Goal: Check status: Check status

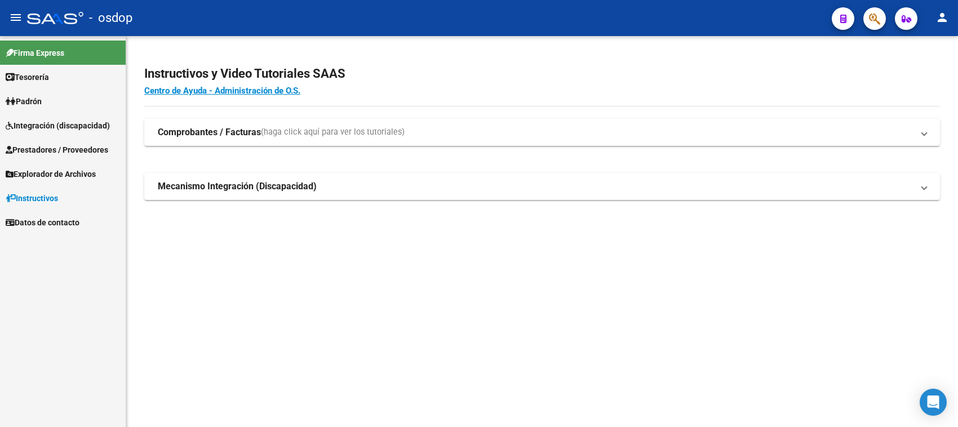
click at [97, 132] on link "Integración (discapacidad)" at bounding box center [63, 125] width 126 height 24
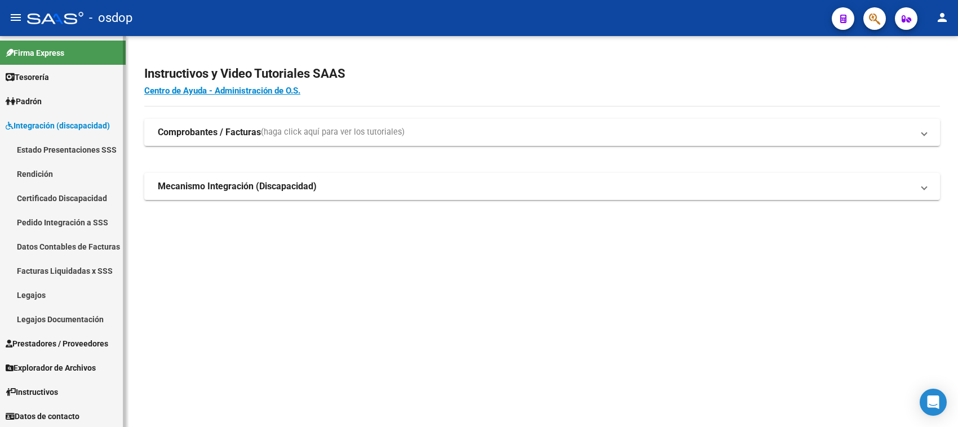
click at [51, 199] on link "Certificado Discapacidad" at bounding box center [63, 198] width 126 height 24
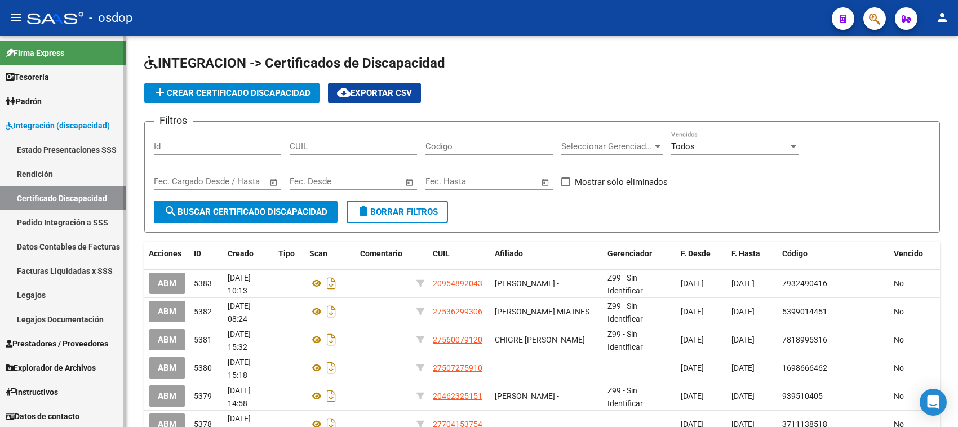
click at [74, 215] on link "Pedido Integración a SSS" at bounding box center [63, 222] width 126 height 24
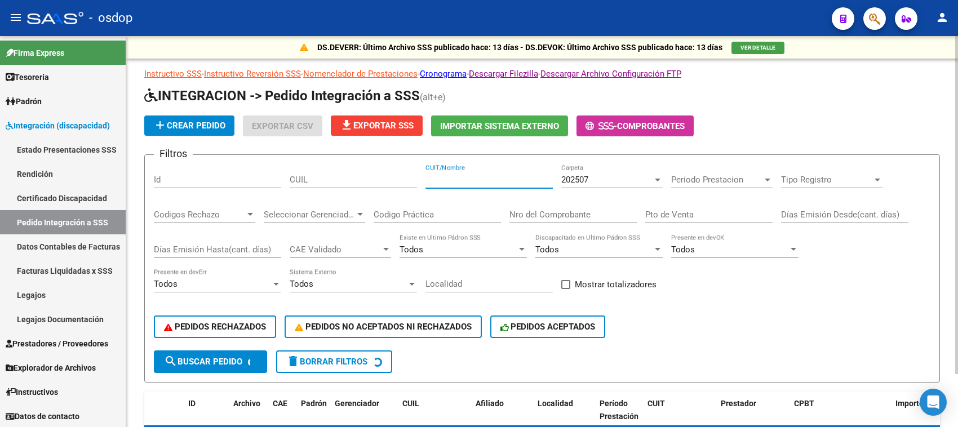
click at [446, 175] on input "CUIT/Nombre" at bounding box center [488, 180] width 127 height 10
paste input "20131937742"
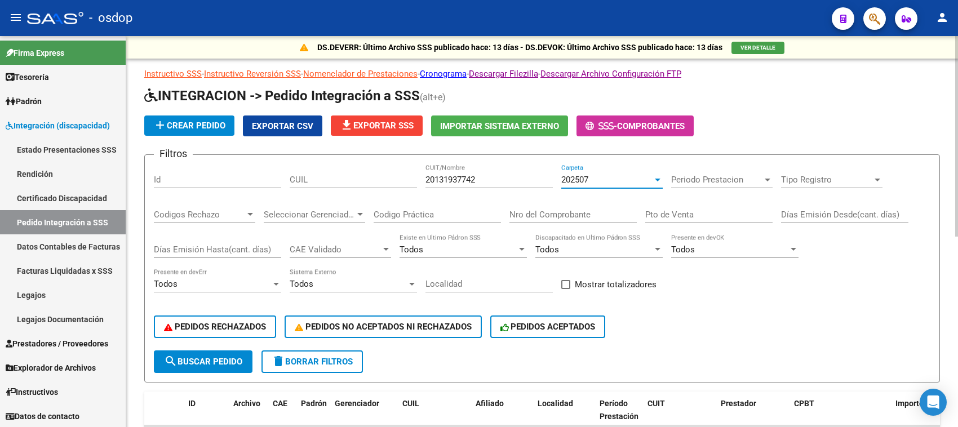
click at [620, 180] on div "202507" at bounding box center [606, 180] width 91 height 10
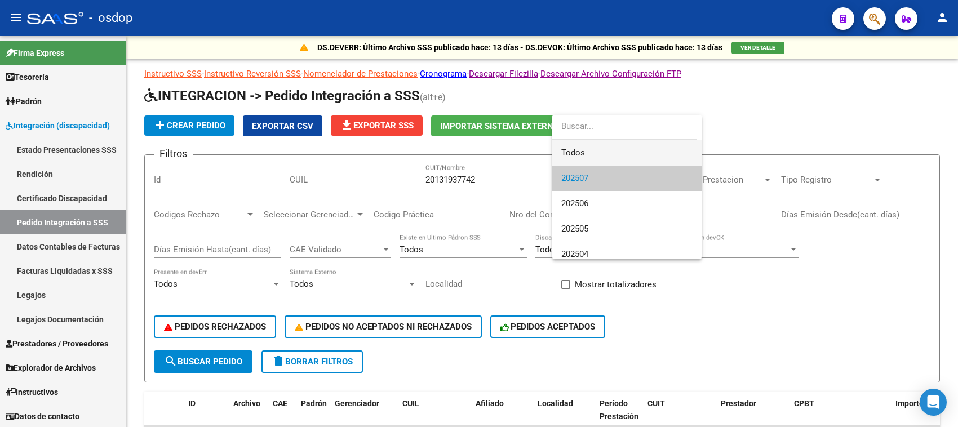
click at [620, 155] on span "Todos" at bounding box center [626, 152] width 131 height 25
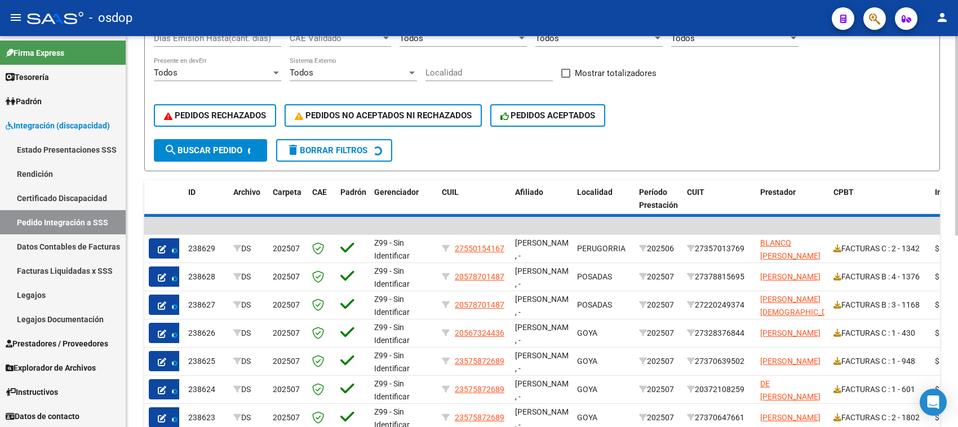
scroll to position [282, 0]
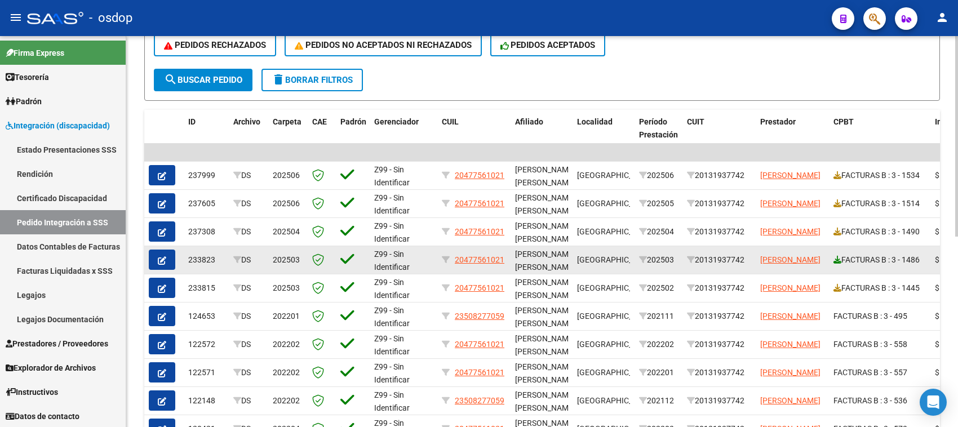
click at [837, 257] on icon at bounding box center [837, 260] width 8 height 8
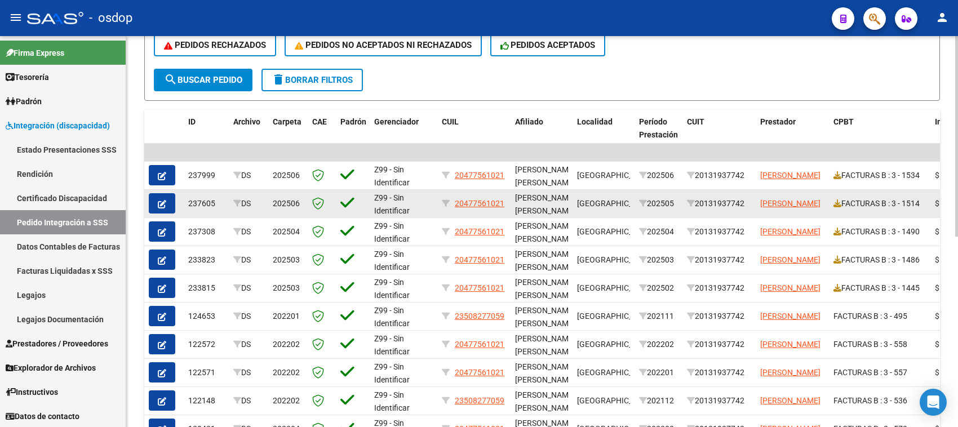
scroll to position [0, 0]
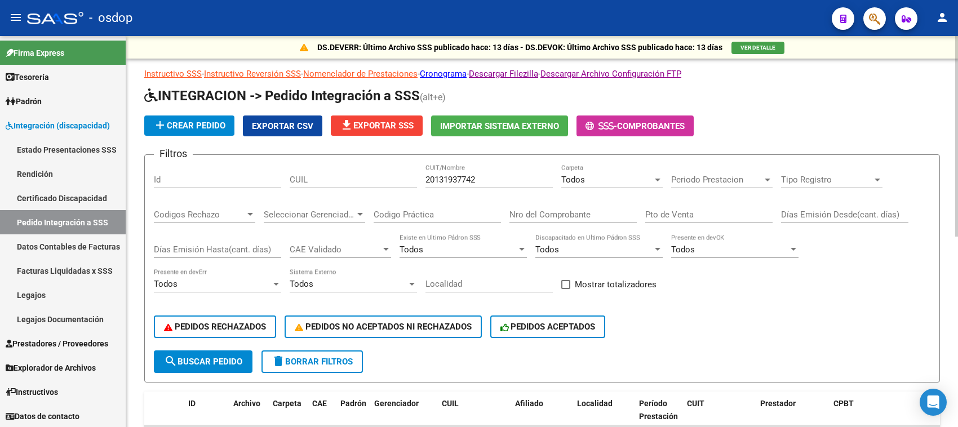
click at [477, 175] on input "20131937742" at bounding box center [488, 180] width 127 height 10
paste input "3188698964"
click at [199, 352] on button "search Buscar Pedido" at bounding box center [203, 361] width 99 height 23
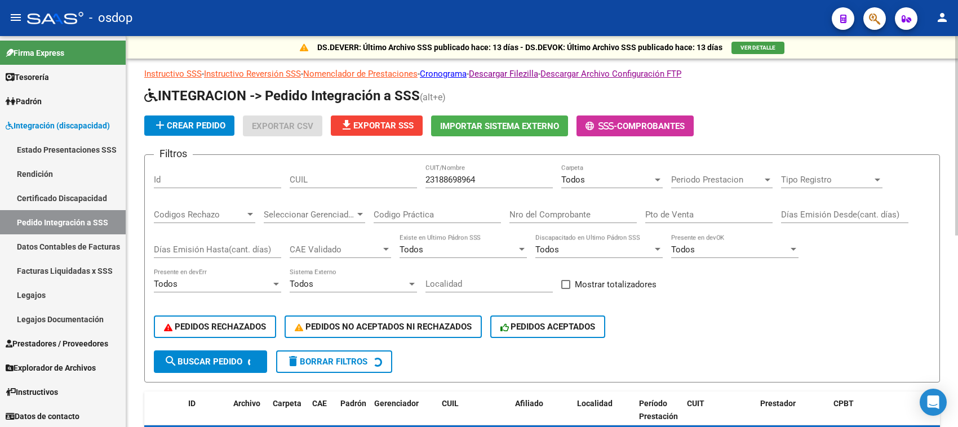
scroll to position [282, 0]
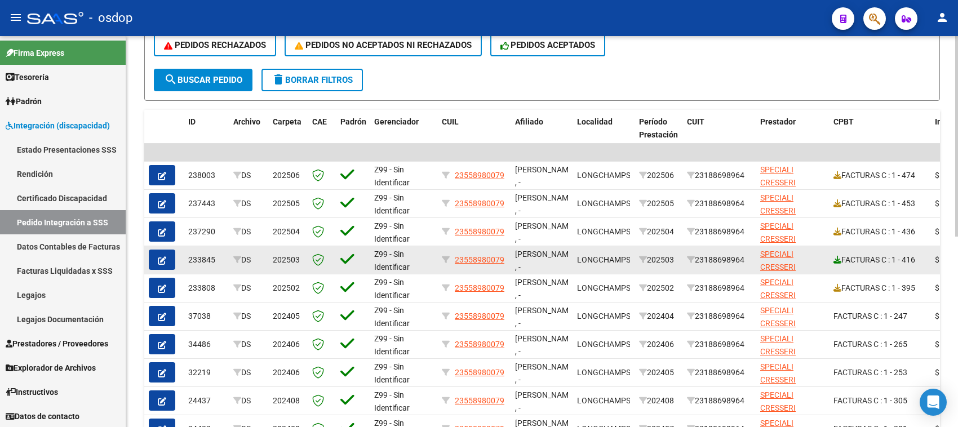
click at [837, 257] on icon at bounding box center [837, 260] width 8 height 8
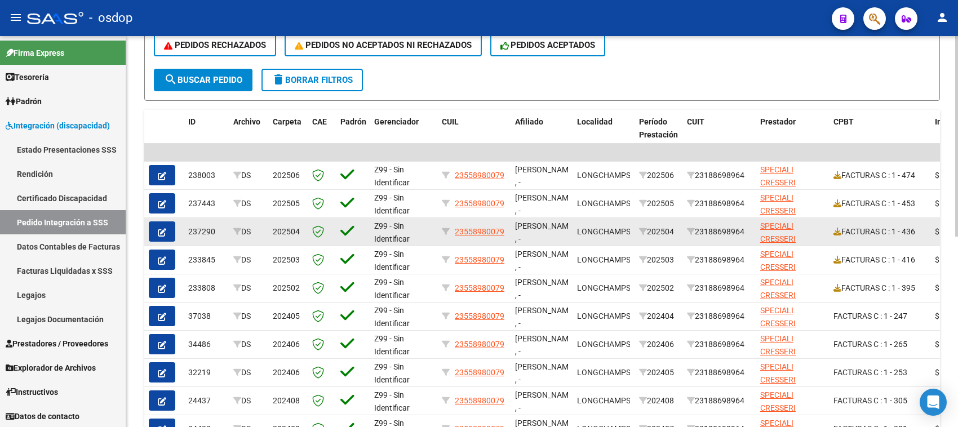
scroll to position [0, 0]
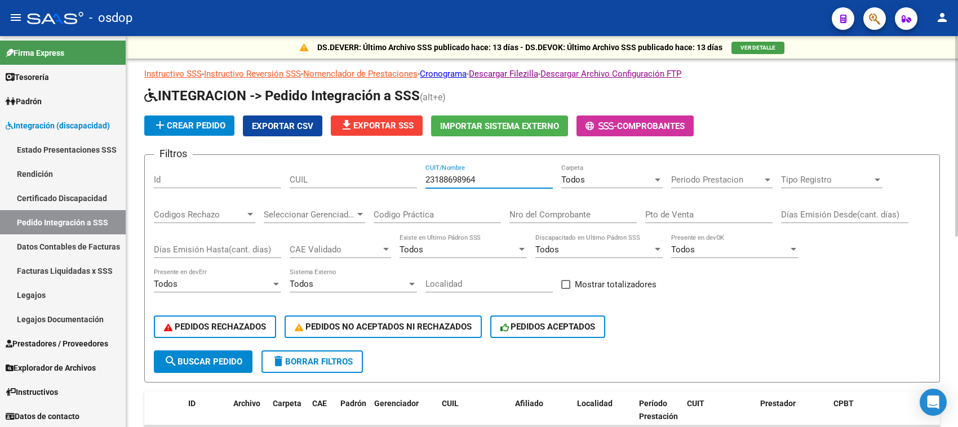
click at [466, 175] on input "23188698964" at bounding box center [488, 180] width 127 height 10
paste input "71844301"
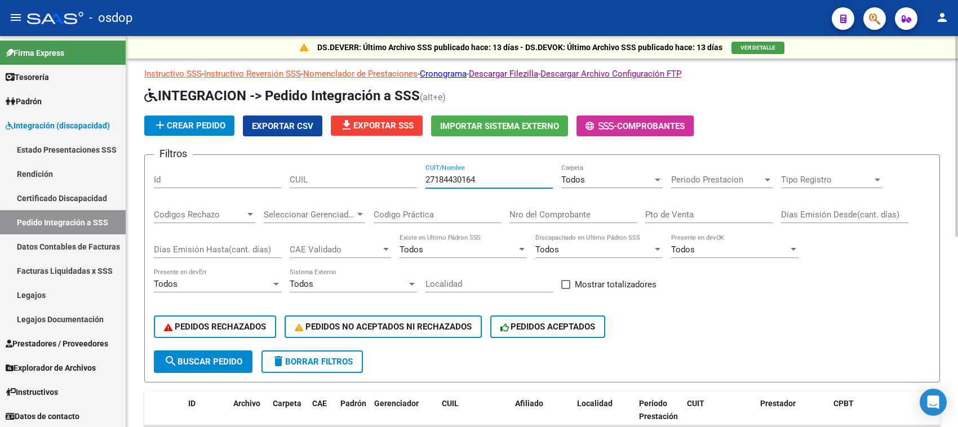
click at [219, 358] on span "search Buscar Pedido" at bounding box center [203, 362] width 78 height 10
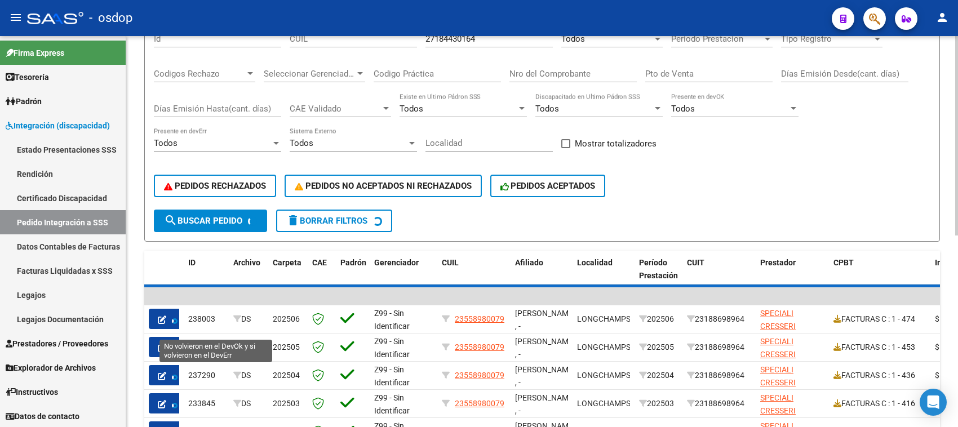
scroll to position [211, 0]
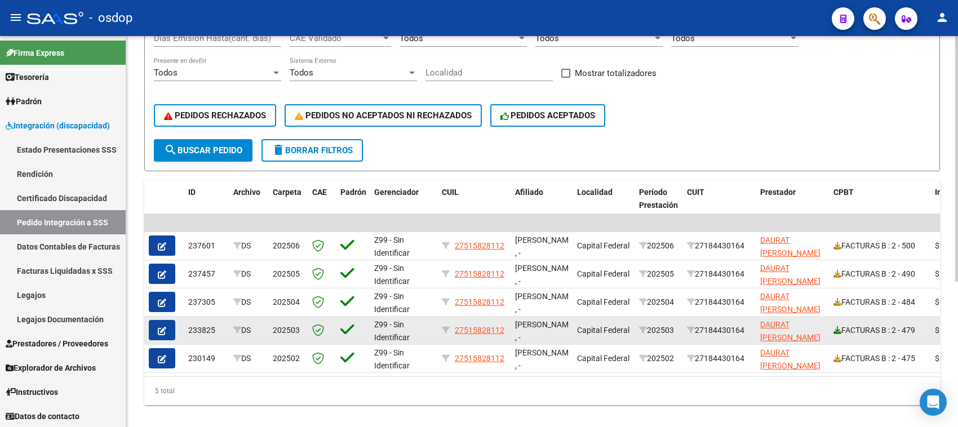
click at [837, 327] on icon at bounding box center [837, 330] width 8 height 8
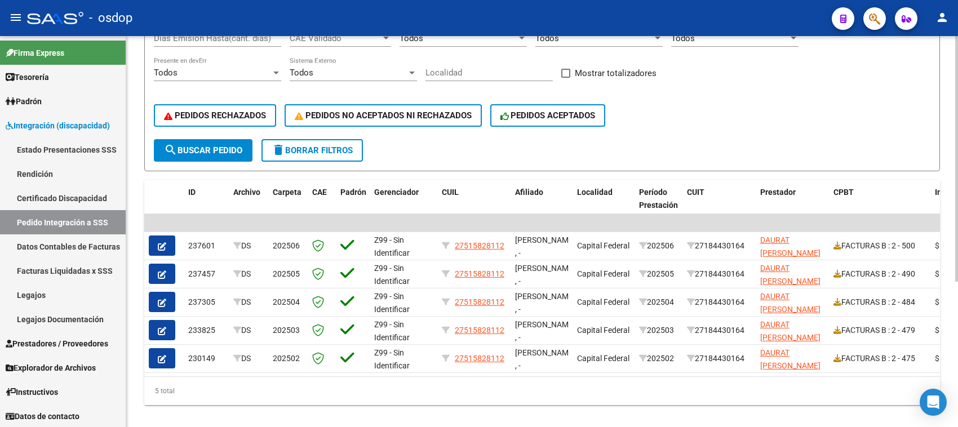
scroll to position [0, 0]
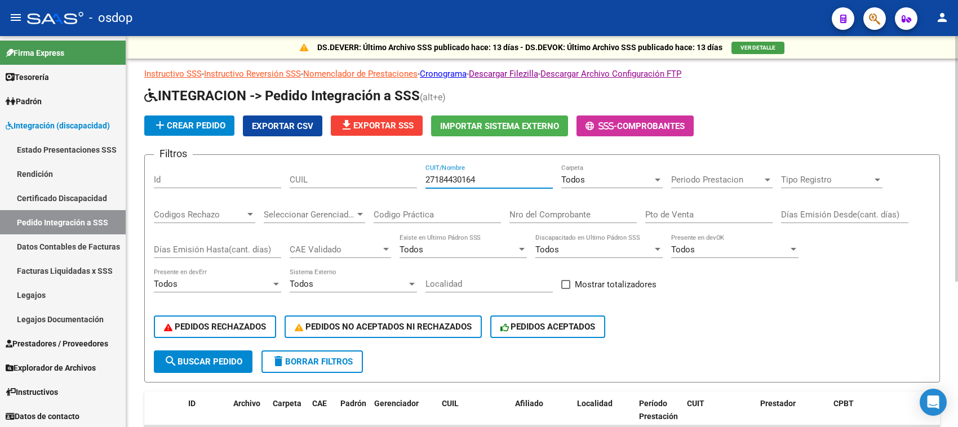
click at [483, 178] on input "27184430164" at bounding box center [488, 180] width 127 height 10
paste input "269274323"
click at [207, 357] on span "search Buscar Pedido" at bounding box center [203, 362] width 78 height 10
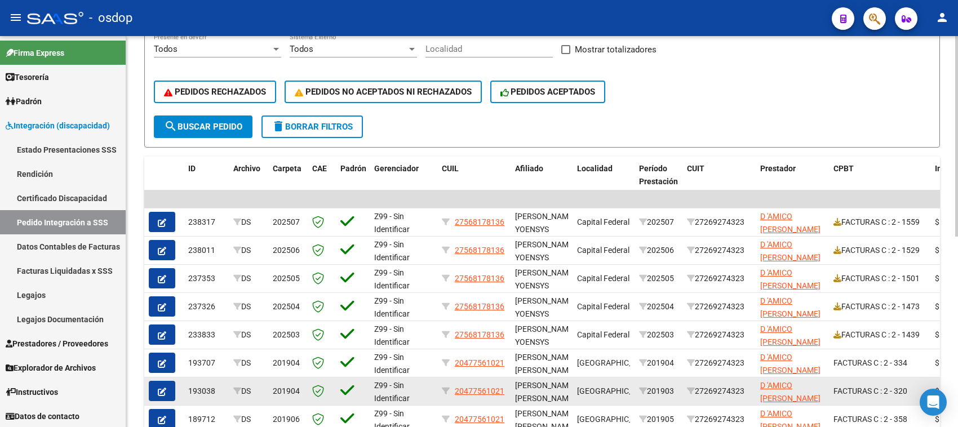
scroll to position [305, 0]
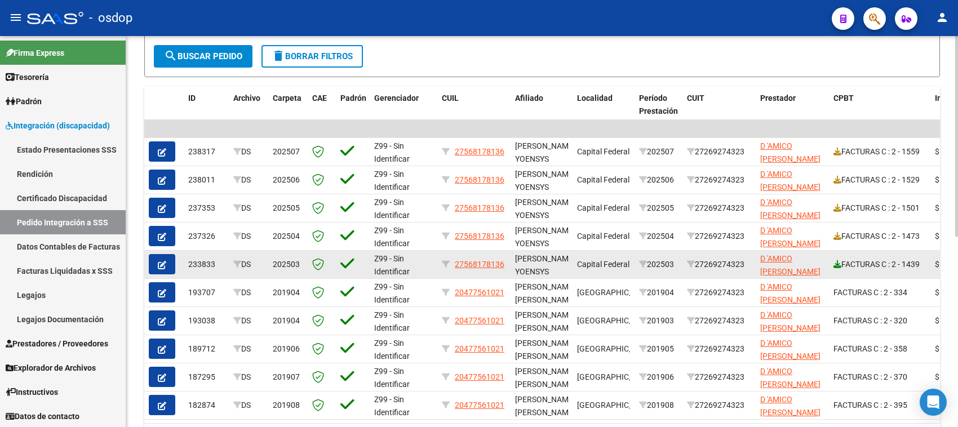
click at [839, 260] on icon at bounding box center [837, 264] width 8 height 8
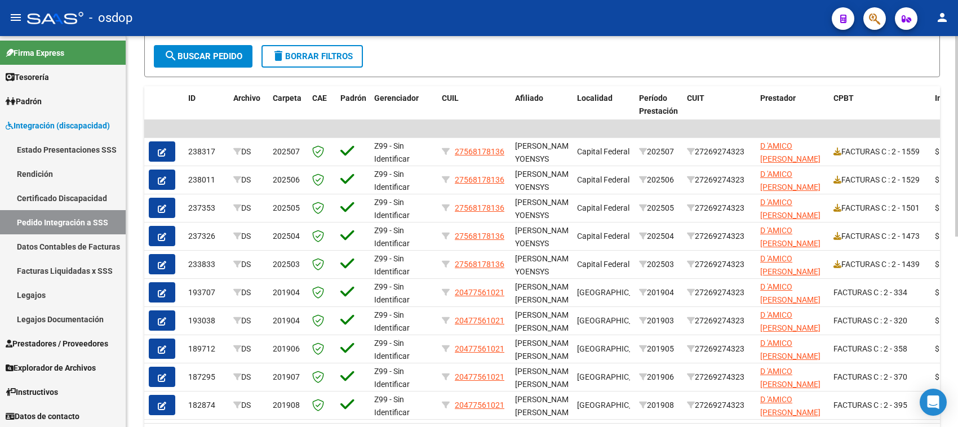
scroll to position [0, 0]
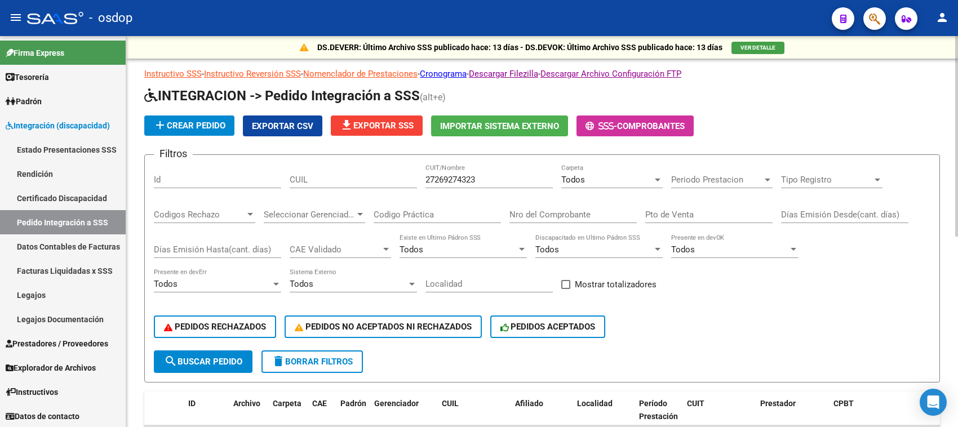
click at [443, 170] on div "27269274323 CUIT/Nombre" at bounding box center [488, 176] width 127 height 24
click at [440, 175] on input "27269274323" at bounding box center [488, 180] width 127 height 10
paste input "313750286"
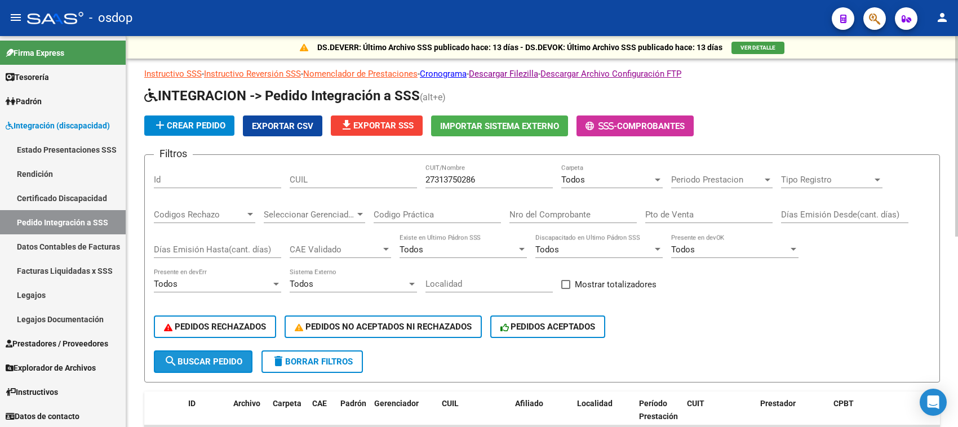
click at [198, 357] on span "search Buscar Pedido" at bounding box center [203, 362] width 78 height 10
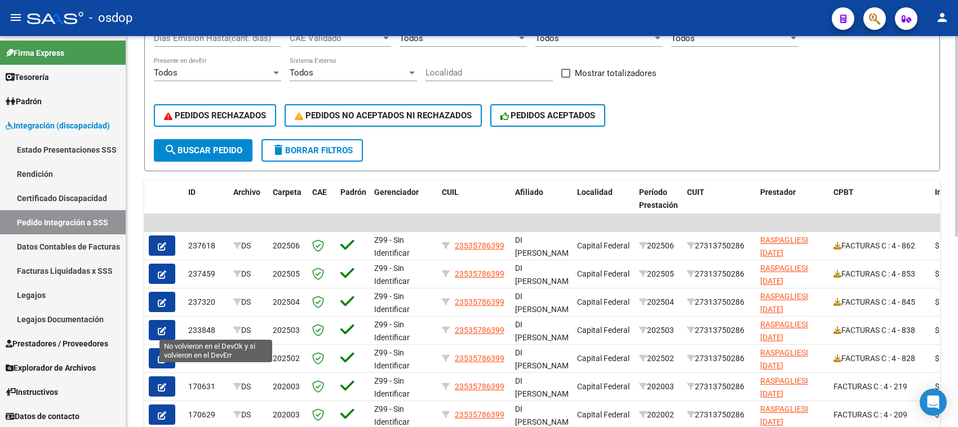
scroll to position [282, 0]
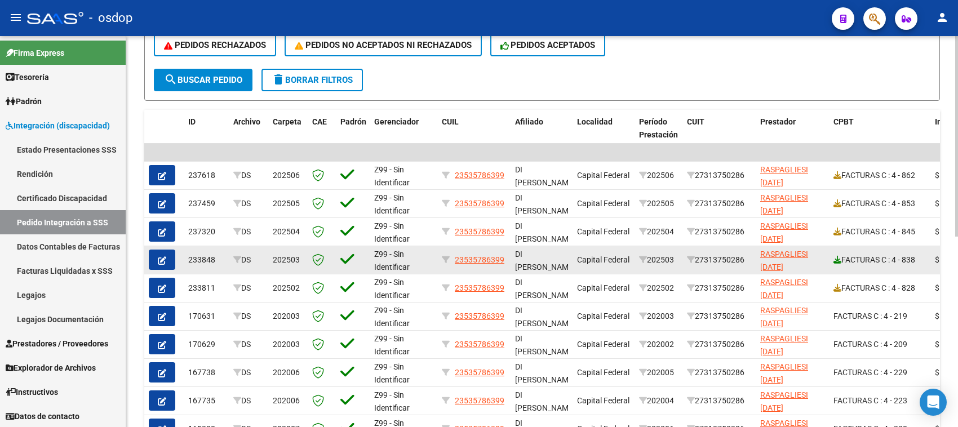
click at [838, 257] on icon at bounding box center [837, 260] width 8 height 8
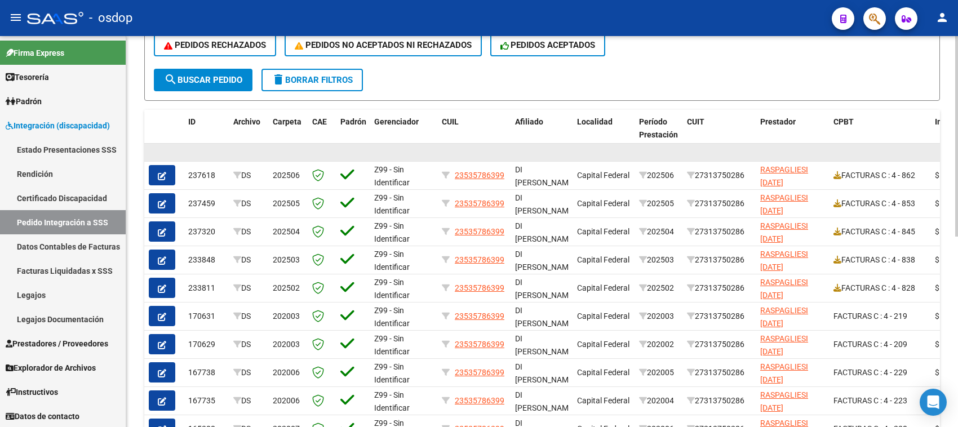
scroll to position [0, 0]
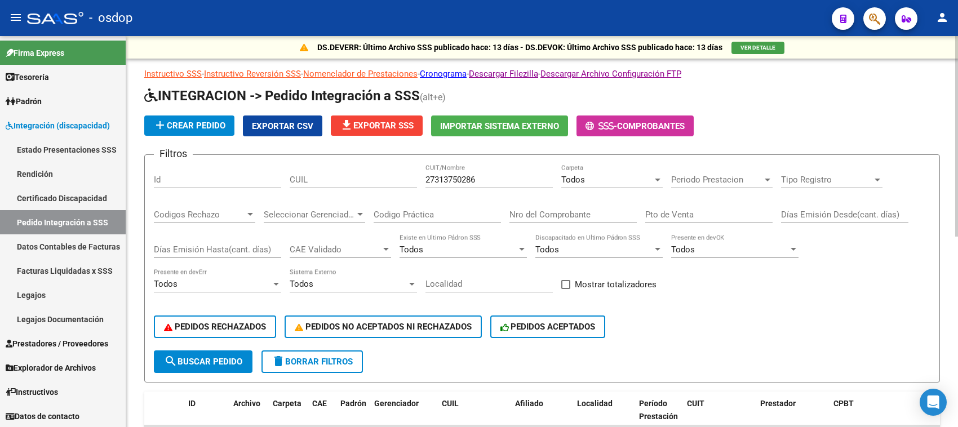
click at [477, 177] on input "27313750286" at bounding box center [488, 180] width 127 height 10
paste input "69047715"
click at [213, 351] on button "search Buscar Pedido" at bounding box center [203, 361] width 99 height 23
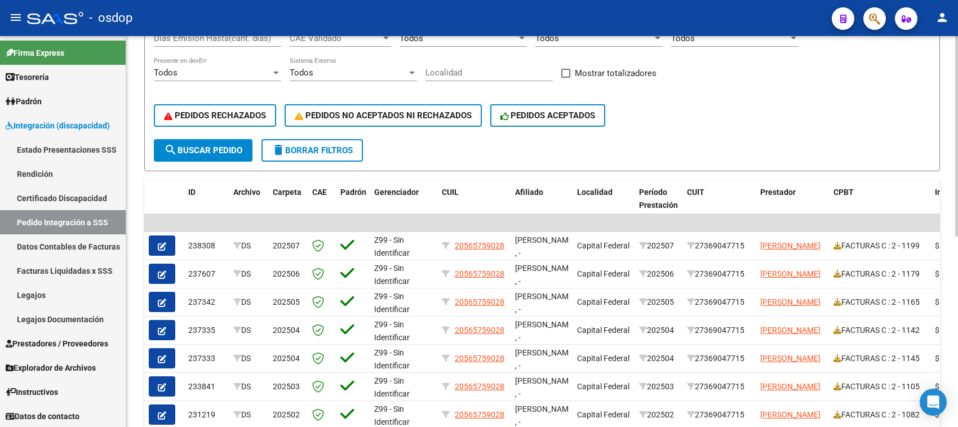
scroll to position [282, 0]
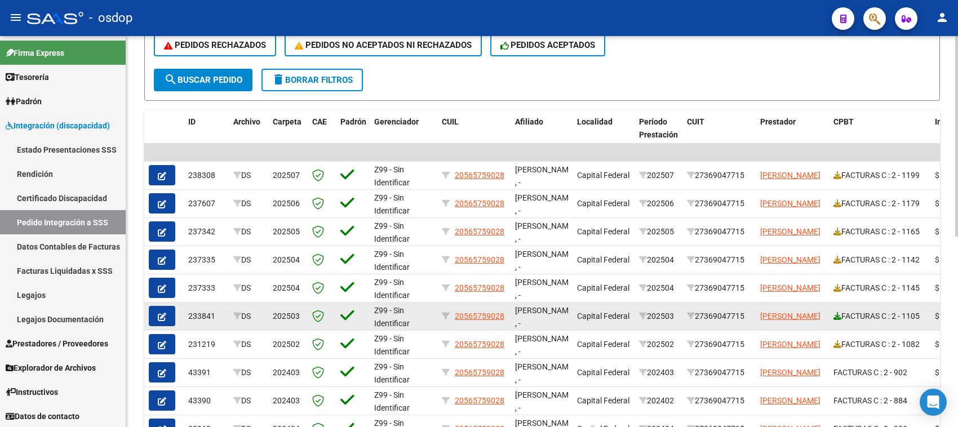
click at [838, 313] on icon at bounding box center [837, 316] width 8 height 8
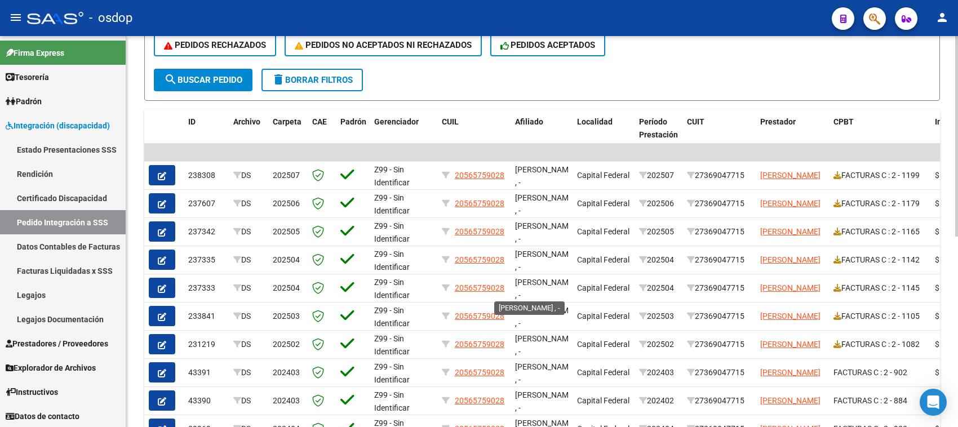
scroll to position [0, 0]
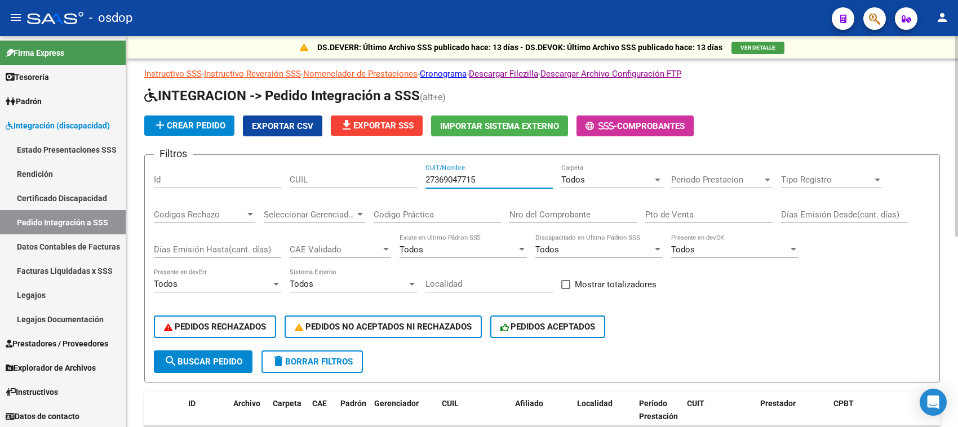
click at [474, 179] on input "27369047715" at bounding box center [488, 180] width 127 height 10
paste input "75578811"
click at [206, 357] on span "search Buscar Pedido" at bounding box center [203, 362] width 78 height 10
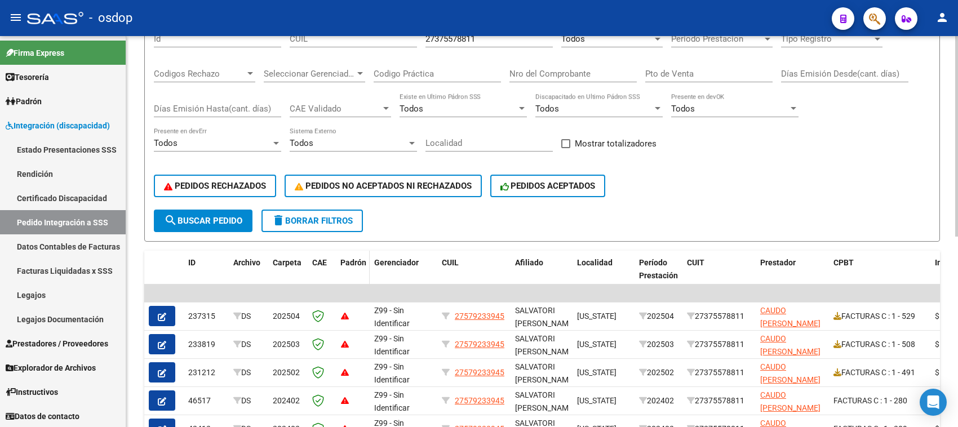
scroll to position [211, 0]
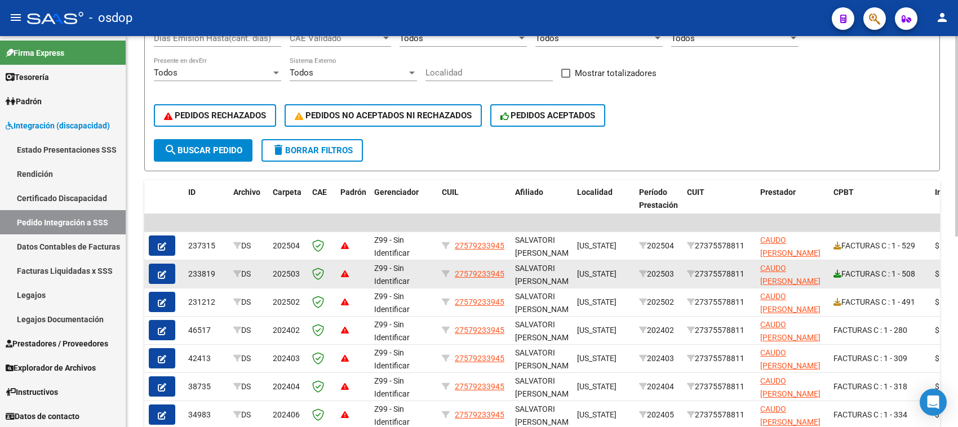
click at [836, 270] on icon at bounding box center [837, 274] width 8 height 8
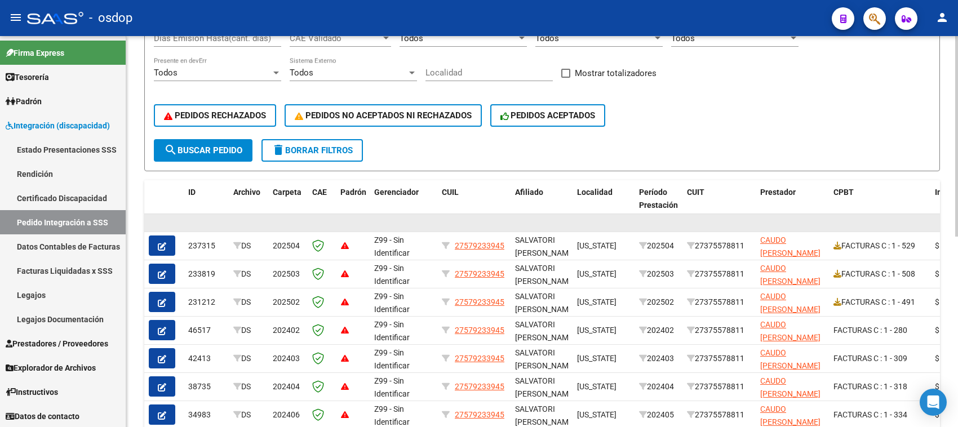
scroll to position [0, 0]
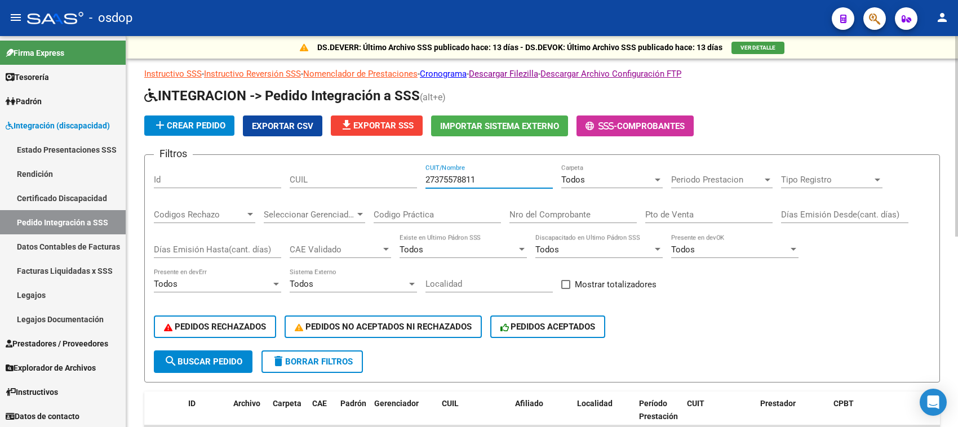
click at [460, 177] on input "27375578811" at bounding box center [488, 180] width 127 height 10
paste input "401594340"
click at [213, 357] on span "search Buscar Pedido" at bounding box center [203, 362] width 78 height 10
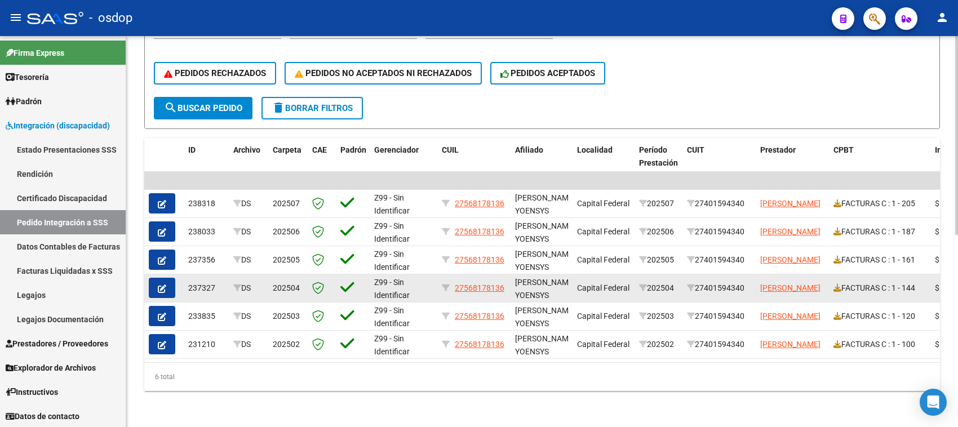
scroll to position [260, 0]
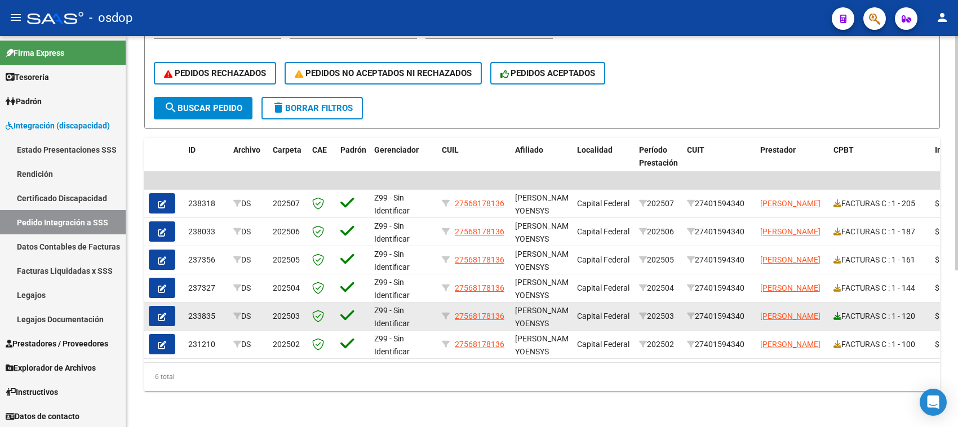
click at [836, 312] on icon at bounding box center [837, 316] width 8 height 8
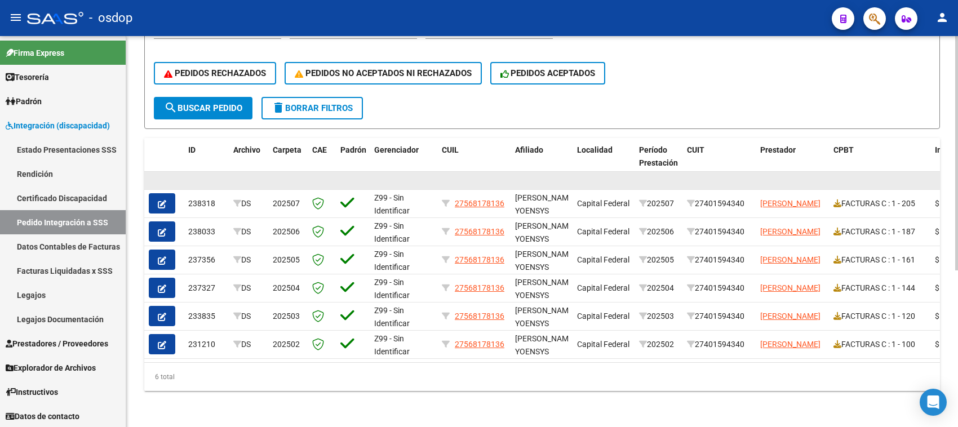
scroll to position [0, 0]
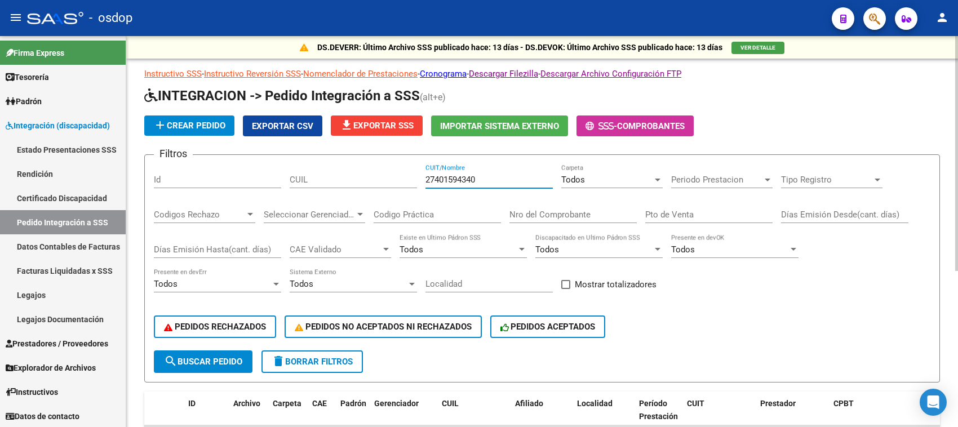
click at [471, 176] on input "27401594340" at bounding box center [488, 180] width 127 height 10
paste input "25675821"
click at [220, 362] on span "search Buscar Pedido" at bounding box center [203, 362] width 78 height 10
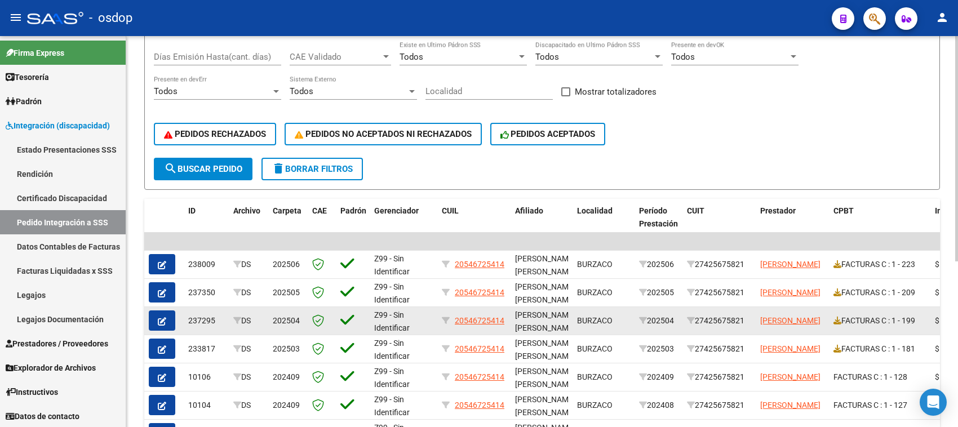
scroll to position [263, 0]
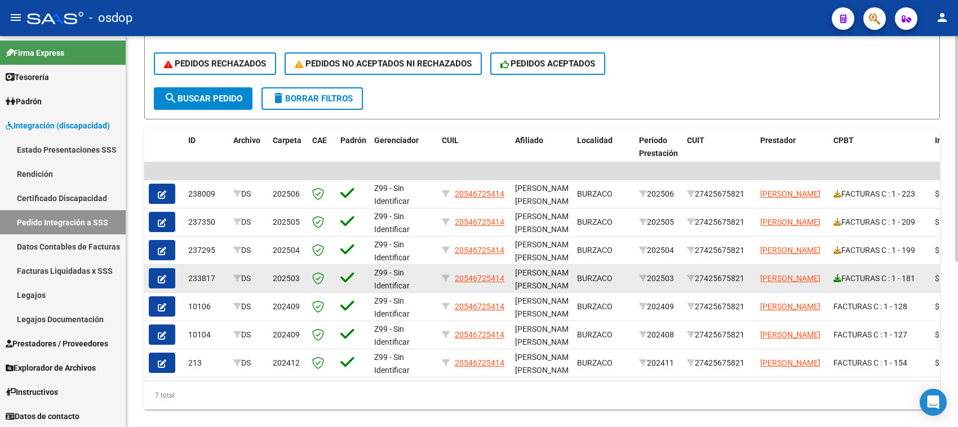
click at [836, 274] on icon at bounding box center [837, 278] width 8 height 8
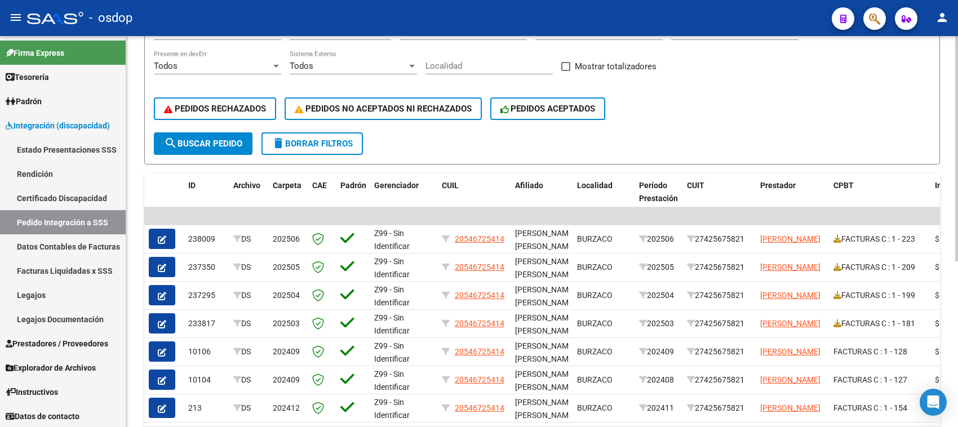
scroll to position [7, 0]
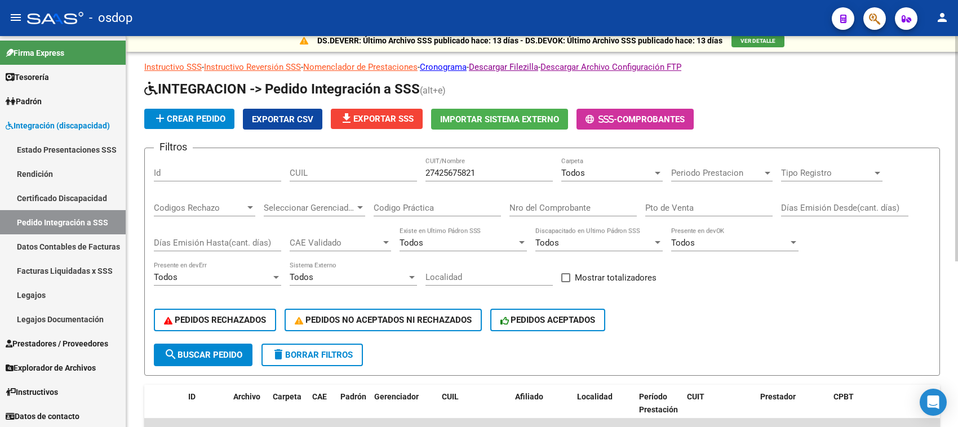
click at [473, 169] on input "27425675821" at bounding box center [488, 173] width 127 height 10
click at [473, 168] on input "27425675821" at bounding box center [488, 173] width 127 height 10
paste input "957039249"
click at [235, 355] on span "search Buscar Pedido" at bounding box center [203, 355] width 78 height 10
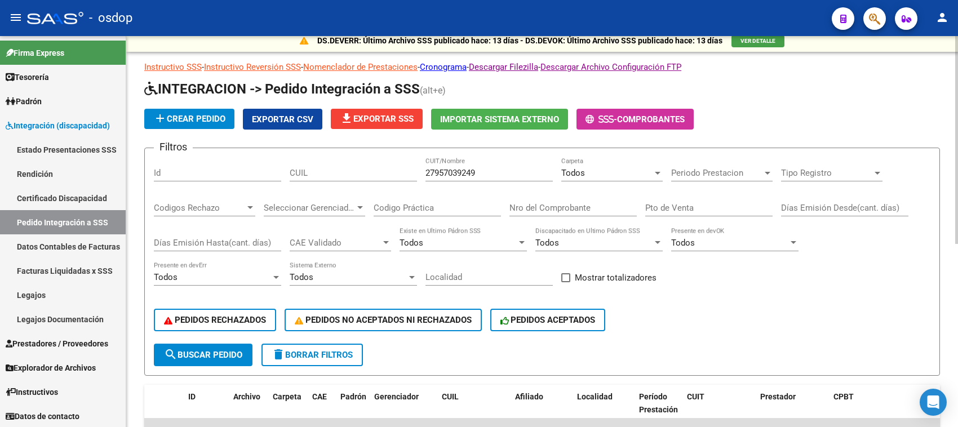
scroll to position [218, 0]
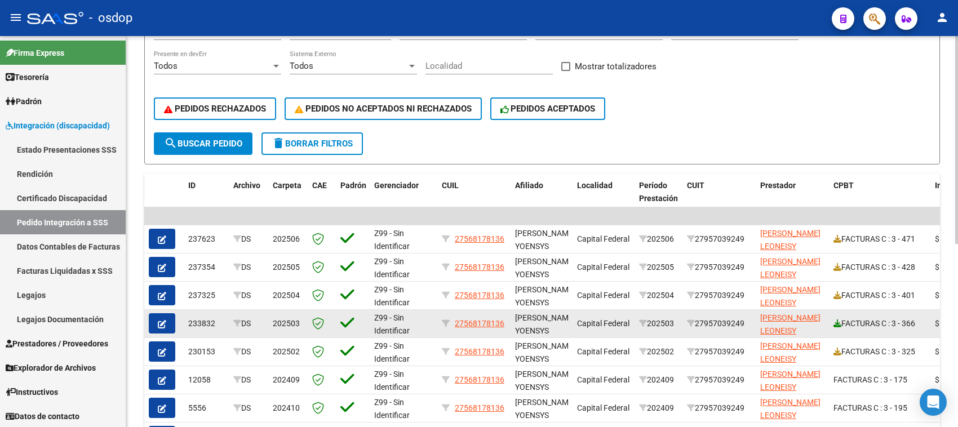
click at [834, 319] on icon at bounding box center [837, 323] width 8 height 8
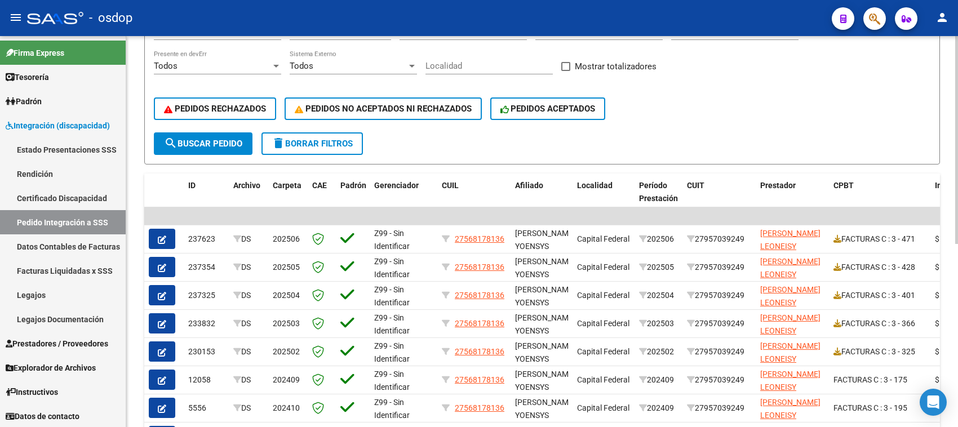
scroll to position [7, 0]
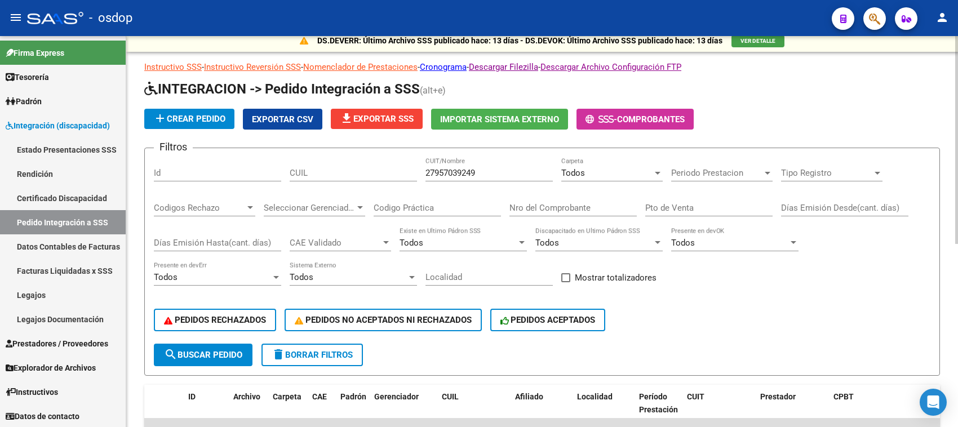
click at [468, 168] on input "27957039249" at bounding box center [488, 173] width 127 height 10
paste input "30709334502"
click at [223, 350] on span "search Buscar Pedido" at bounding box center [203, 355] width 78 height 10
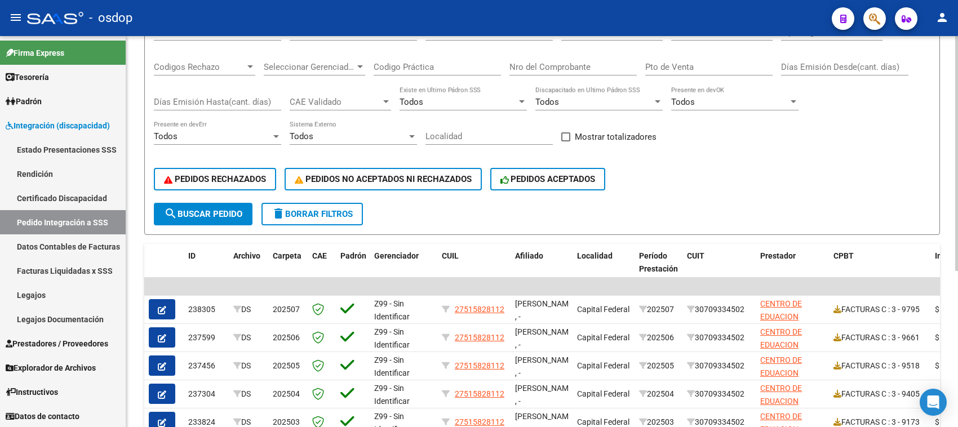
scroll to position [260, 0]
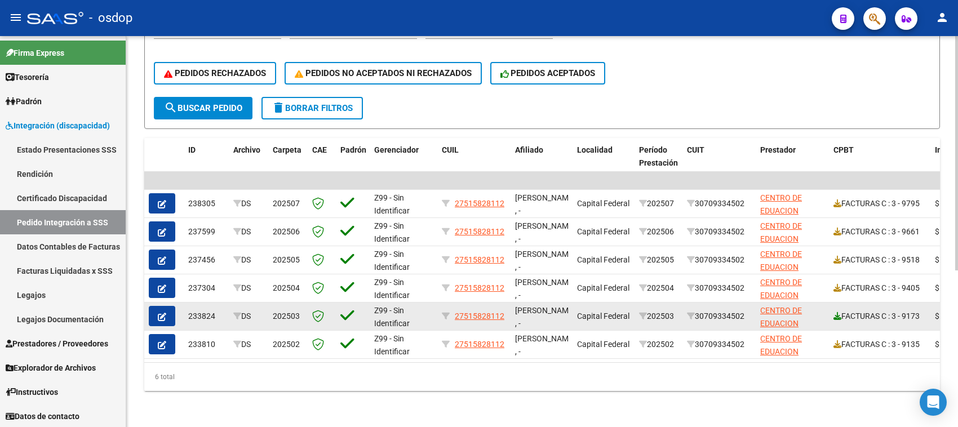
click at [836, 312] on icon at bounding box center [837, 316] width 8 height 8
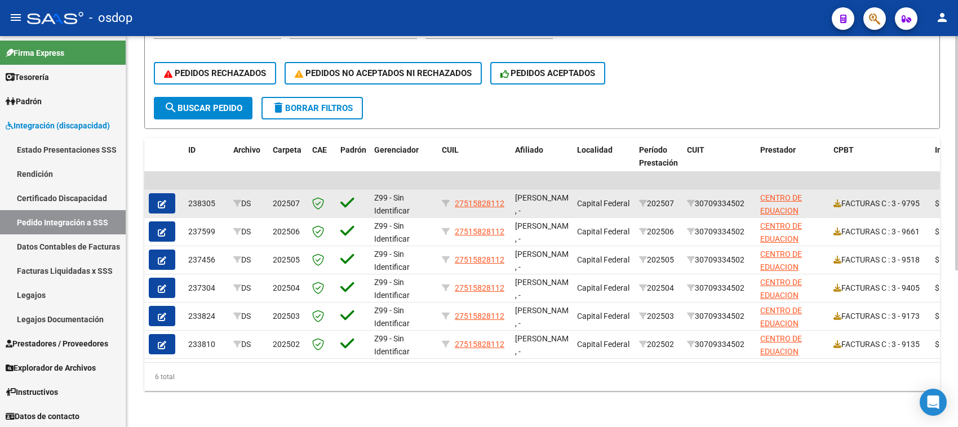
scroll to position [0, 0]
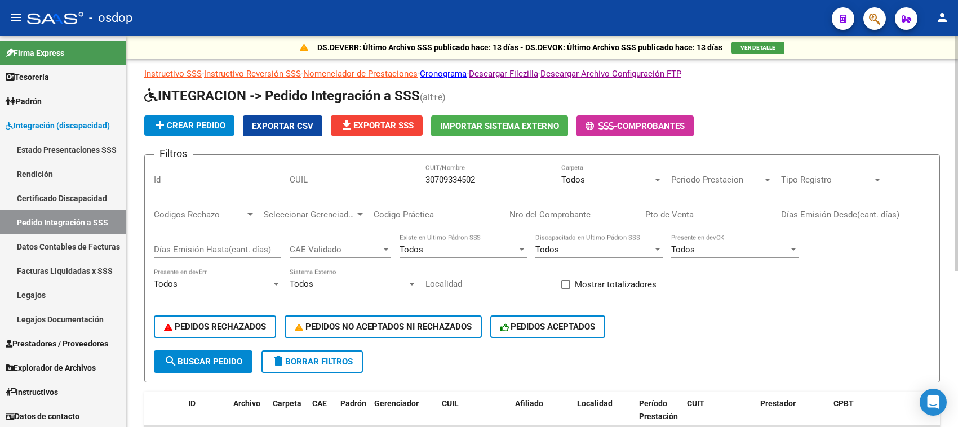
click at [476, 175] on input "30709334502" at bounding box center [488, 180] width 127 height 10
paste input "10977190"
click at [231, 357] on span "search Buscar Pedido" at bounding box center [203, 362] width 78 height 10
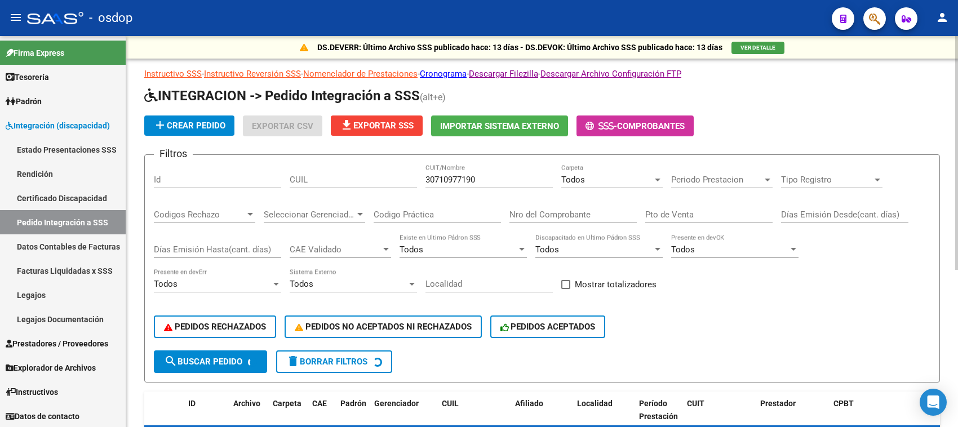
scroll to position [211, 0]
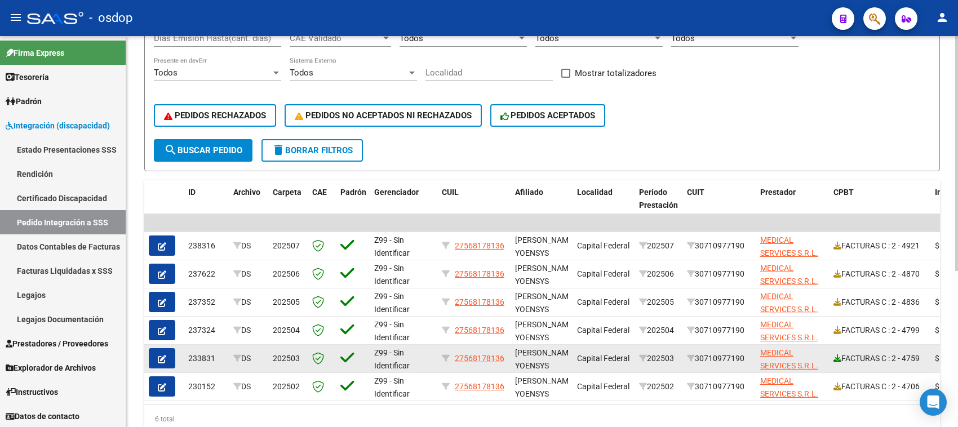
click at [836, 355] on icon at bounding box center [837, 358] width 8 height 8
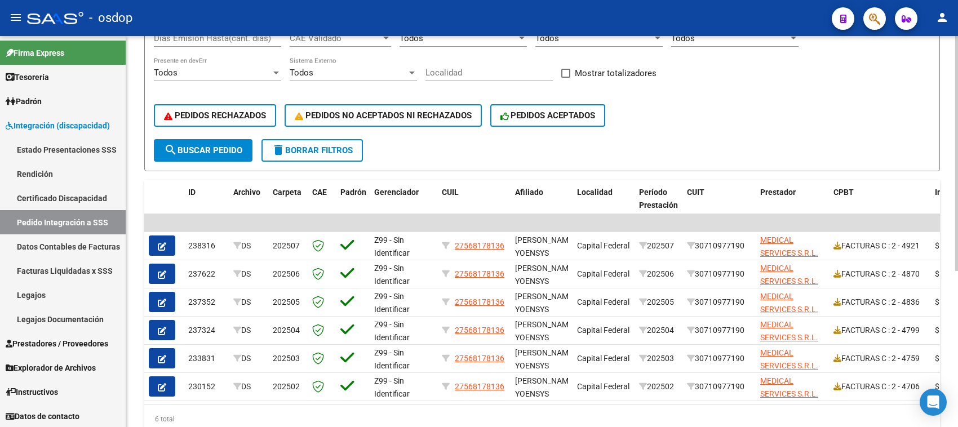
scroll to position [0, 0]
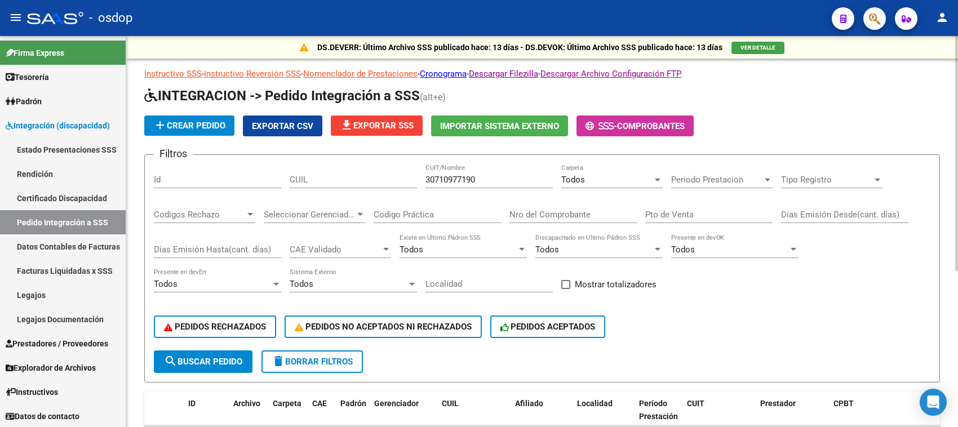
click at [509, 170] on div "30710977190 CUIT/Nombre" at bounding box center [488, 176] width 127 height 24
click at [510, 170] on div "30710977190 CUIT/Nombre" at bounding box center [488, 176] width 127 height 24
click at [511, 171] on div "30710977190 CUIT/Nombre" at bounding box center [488, 176] width 127 height 24
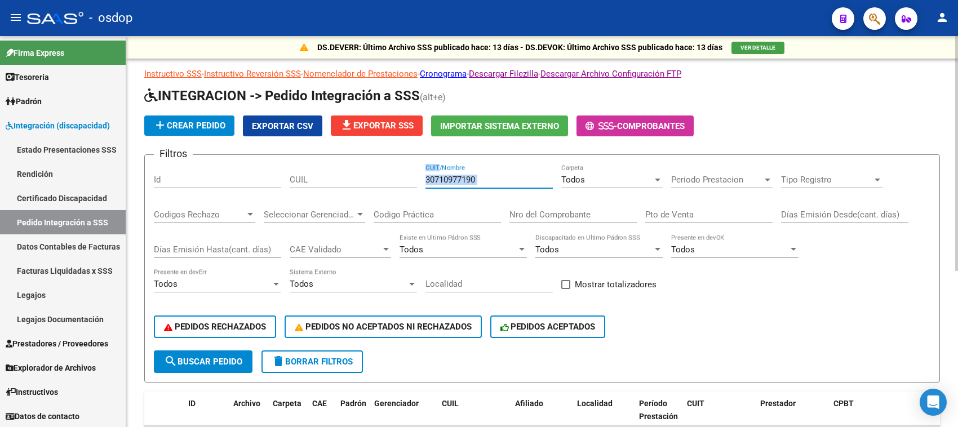
click at [511, 171] on div "30710977190 CUIT/Nombre" at bounding box center [488, 176] width 127 height 24
click at [462, 180] on input "30710977190" at bounding box center [488, 180] width 127 height 10
paste input "6136767"
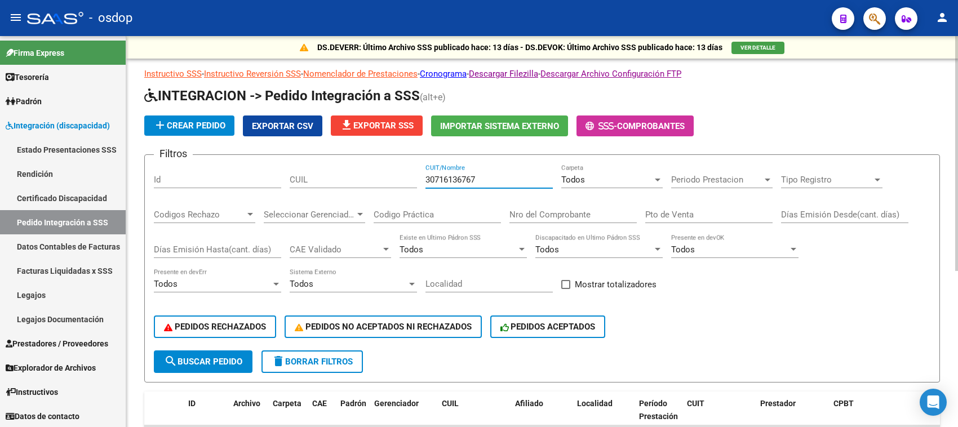
type input "30716136767"
click at [248, 355] on button "search Buscar Pedido" at bounding box center [203, 361] width 99 height 23
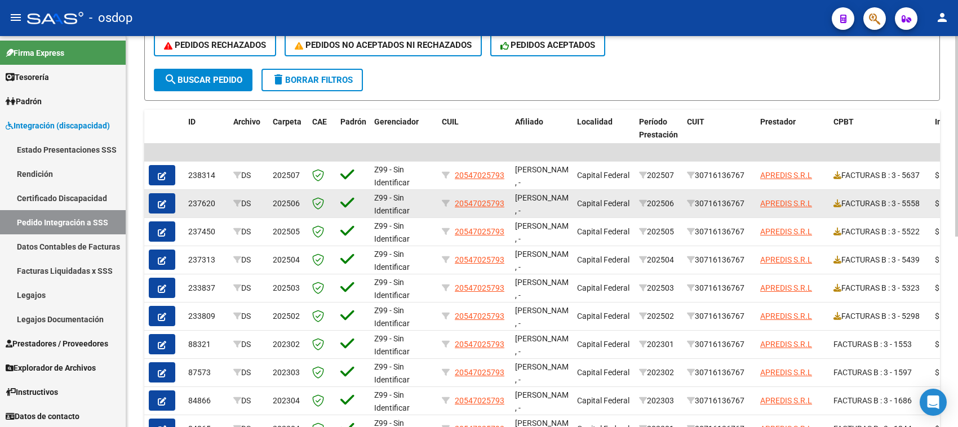
scroll to position [352, 0]
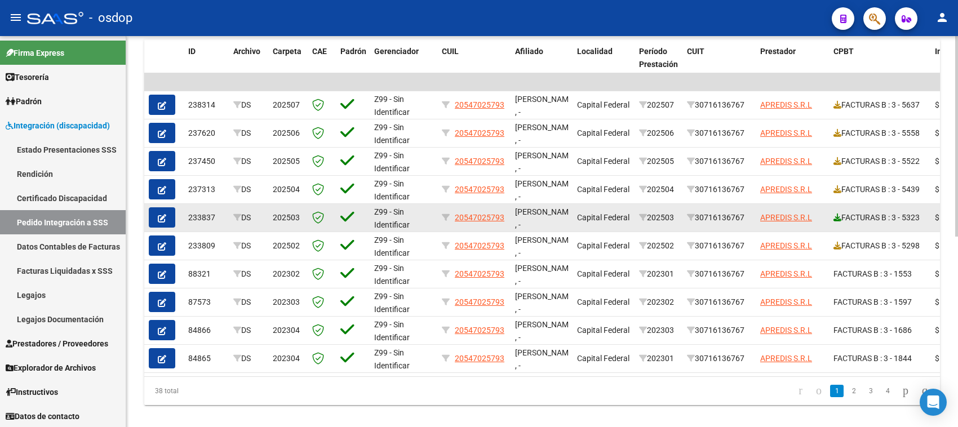
click at [837, 215] on icon at bounding box center [837, 217] width 8 height 8
